Goal: Navigation & Orientation: Find specific page/section

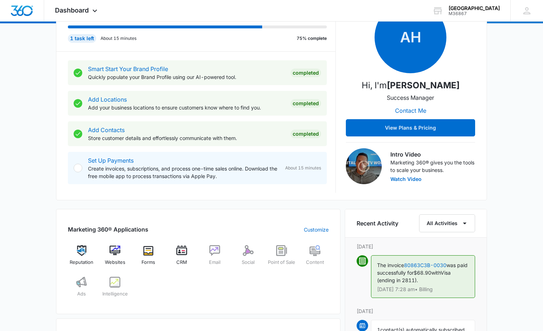
scroll to position [108, 0]
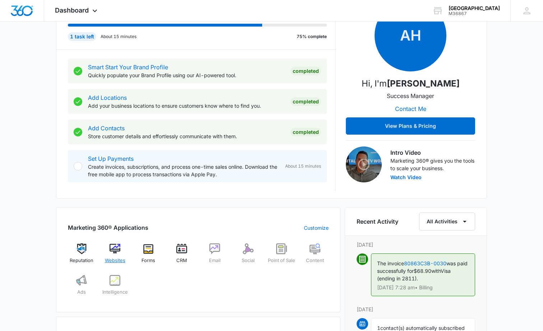
click at [116, 253] on img at bounding box center [114, 248] width 11 height 11
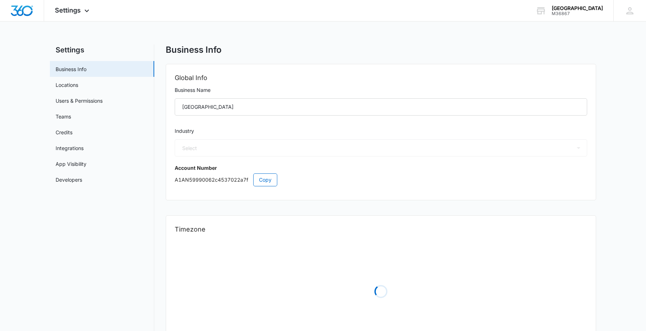
select select "26"
select select "US"
select select "America/New_York"
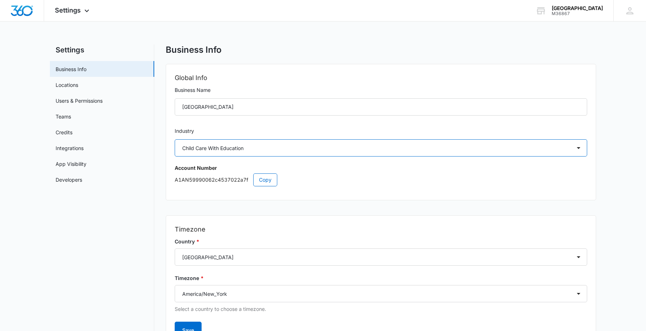
click at [578, 147] on select "Select Accounting / CPA Assisted Living Attorney / Law Firm Auto Repair Carpet …" at bounding box center [381, 147] width 413 height 17
click at [103, 204] on nav "Settings Business Info Locations Users & Permissions Teams Credits Integrations…" at bounding box center [102, 203] width 104 height 318
click at [78, 102] on link "Users & Permissions" at bounding box center [79, 101] width 47 height 8
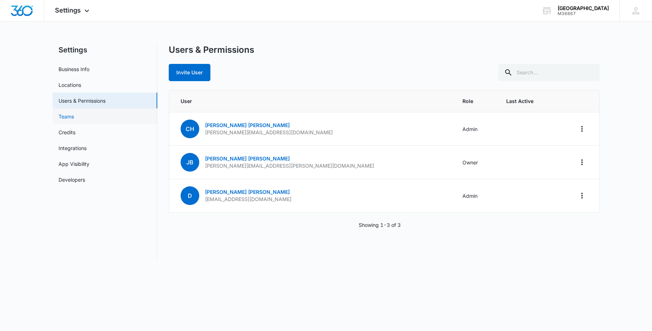
click at [74, 115] on link "Teams" at bounding box center [65, 117] width 15 height 8
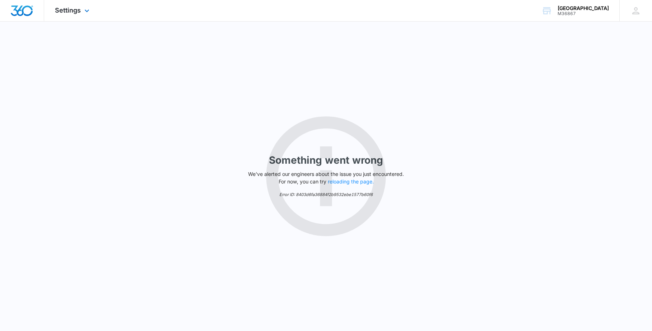
click at [21, 14] on img "Dashboard" at bounding box center [21, 10] width 23 height 11
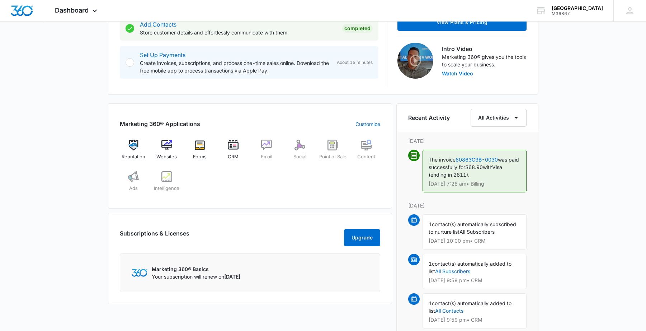
scroll to position [215, 0]
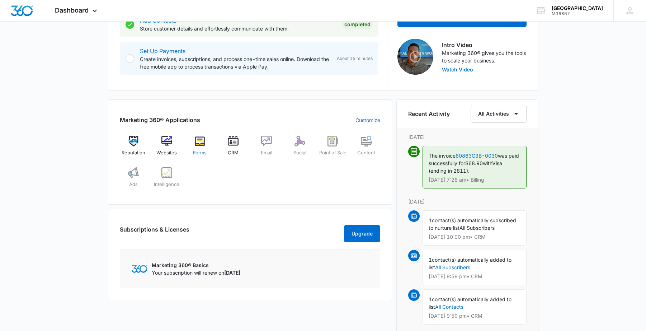
click at [204, 146] on div "Forms" at bounding box center [200, 149] width 28 height 26
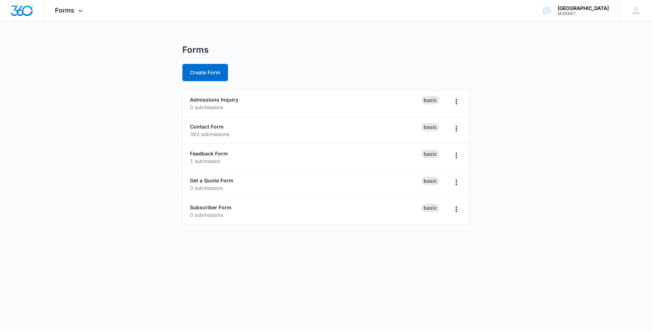
click at [24, 8] on img "Dashboard" at bounding box center [21, 10] width 23 height 11
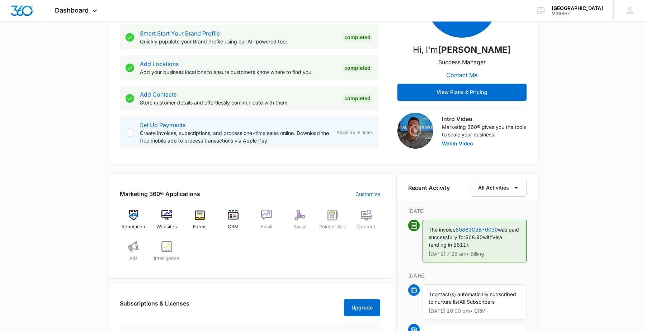
scroll to position [144, 0]
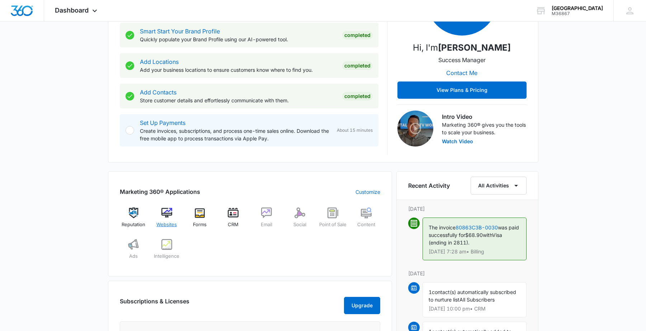
click at [168, 214] on img at bounding box center [166, 212] width 11 height 11
